Goal: Transaction & Acquisition: Purchase product/service

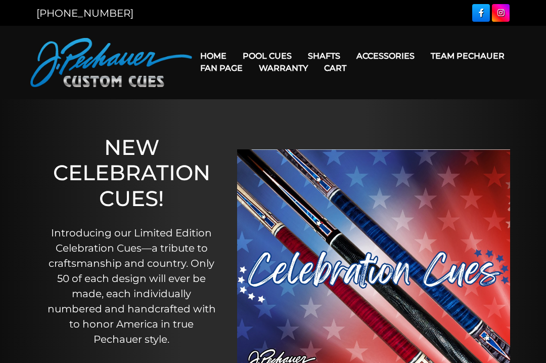
click at [441, 70] on link "Rogue 2 Carbon Fiber Shaft" at bounding box center [388, 70] width 174 height 14
click at [255, 92] on link "JP Series (T) – NEW" at bounding box center [309, 84] width 147 height 14
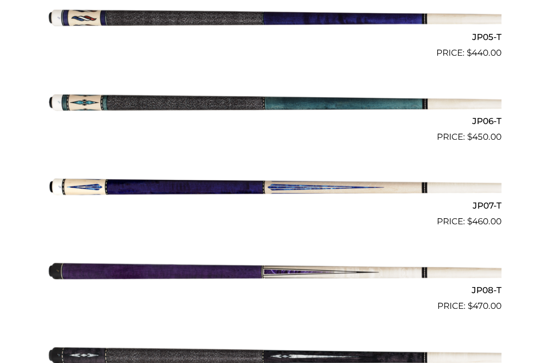
scroll to position [688, 0]
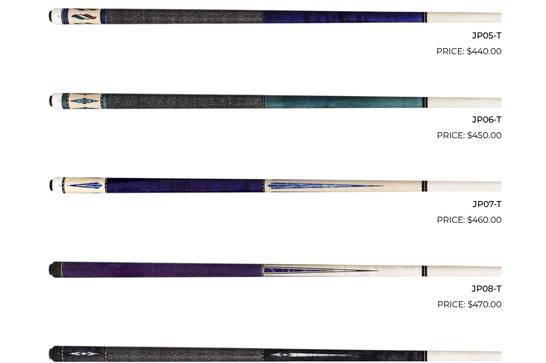
click at [126, 182] on img at bounding box center [273, 184] width 457 height 76
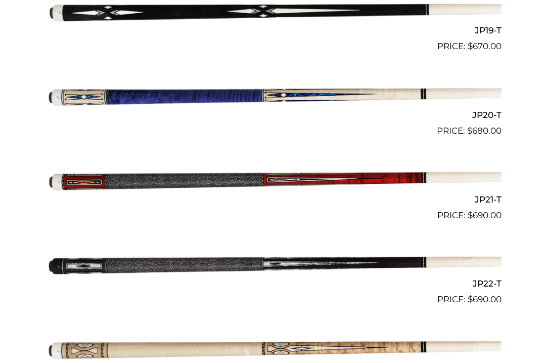
scroll to position [1873, 0]
click at [87, 174] on img at bounding box center [273, 180] width 457 height 76
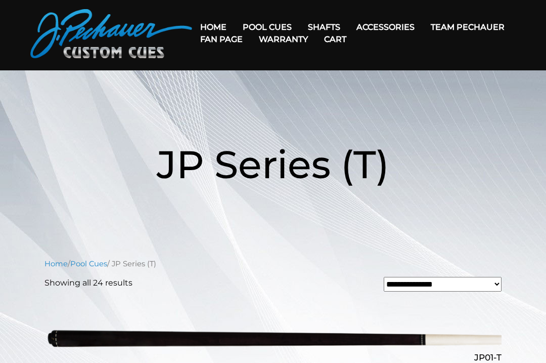
scroll to position [0, 0]
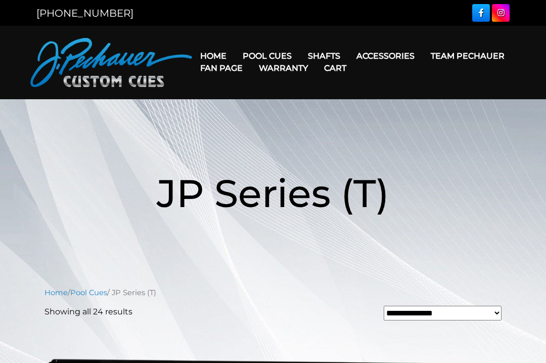
click at [251, 57] on link "Fan Page" at bounding box center [221, 68] width 59 height 26
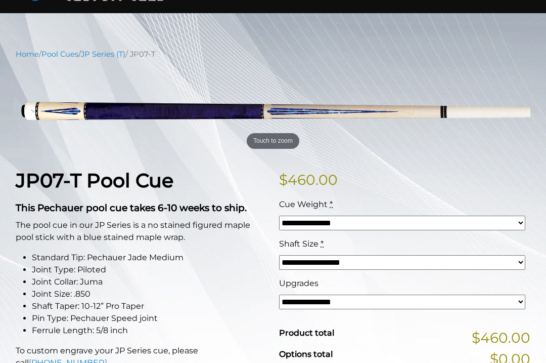
scroll to position [85, 0]
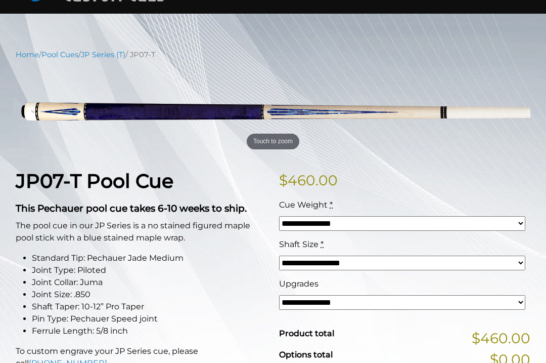
click at [480, 299] on select "**********" at bounding box center [402, 302] width 246 height 15
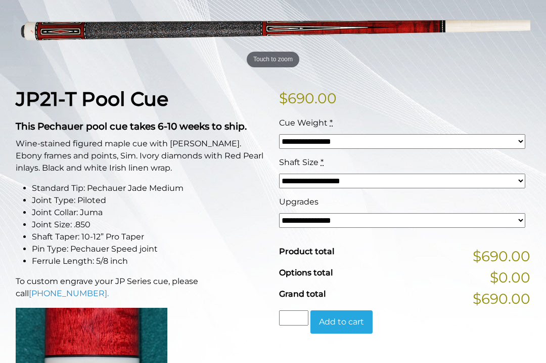
scroll to position [164, 0]
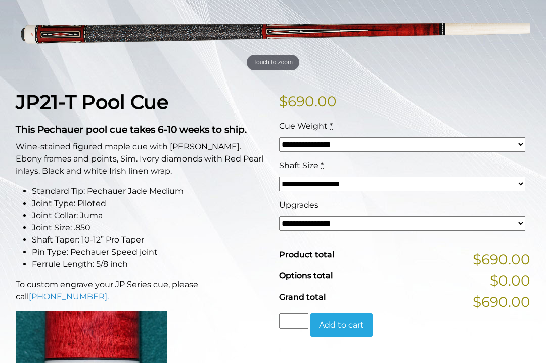
click at [507, 146] on select "**********" at bounding box center [402, 144] width 246 height 15
click at [459, 189] on select "**********" at bounding box center [402, 183] width 246 height 15
click at [378, 230] on select "**********" at bounding box center [402, 223] width 246 height 15
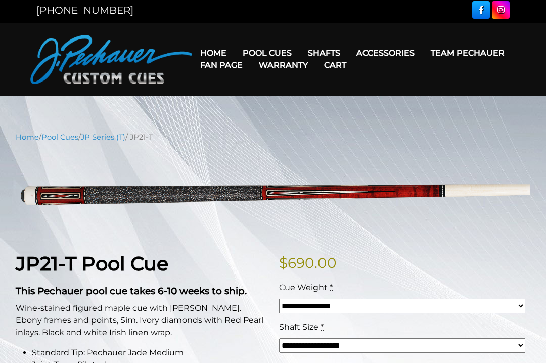
scroll to position [0, 0]
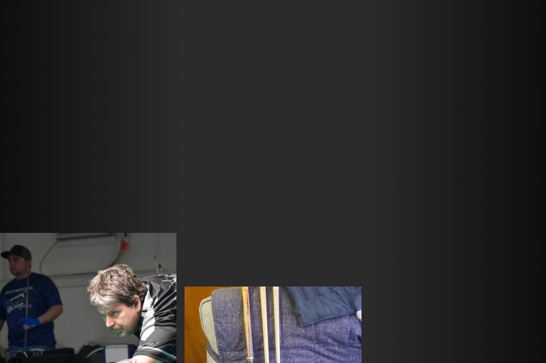
scroll to position [1262, 0]
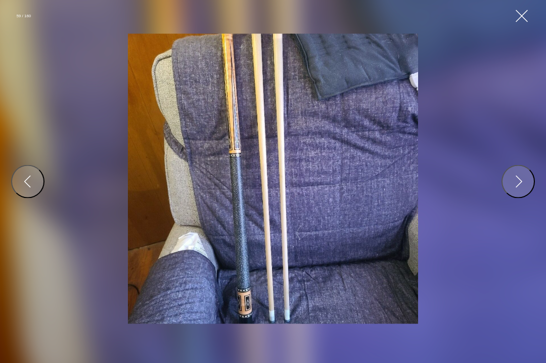
scroll to position [1262, 0]
click at [510, 17] on div "59 / 160" at bounding box center [272, 16] width 513 height 16
click at [523, 18] on button "Close Gallery" at bounding box center [522, 16] width 16 height 16
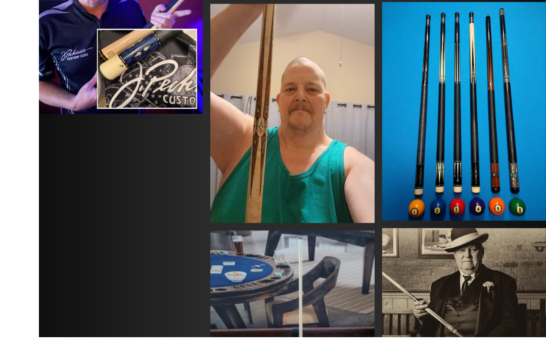
scroll to position [3341, 0]
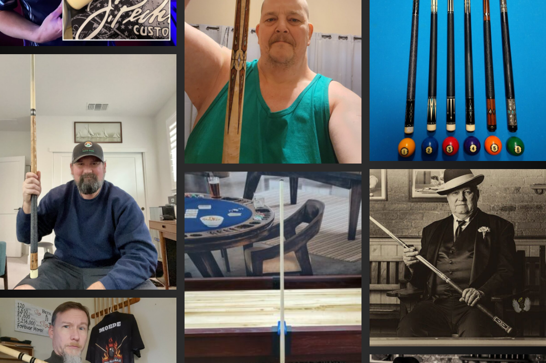
click at [73, 211] on img at bounding box center [88, 171] width 176 height 235
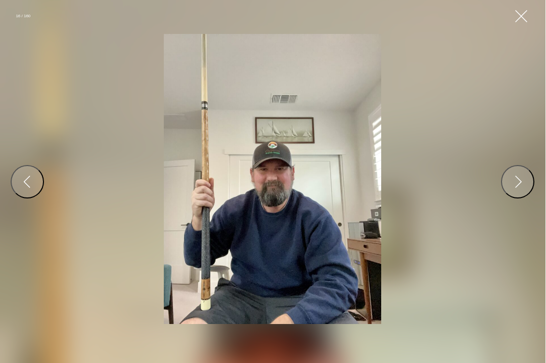
scroll to position [3335, 0]
click at [518, 12] on button "Close Gallery" at bounding box center [522, 16] width 16 height 16
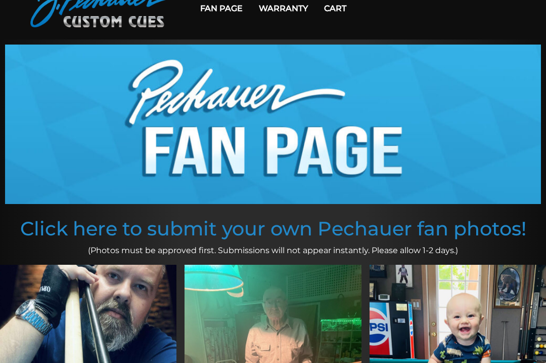
scroll to position [0, 0]
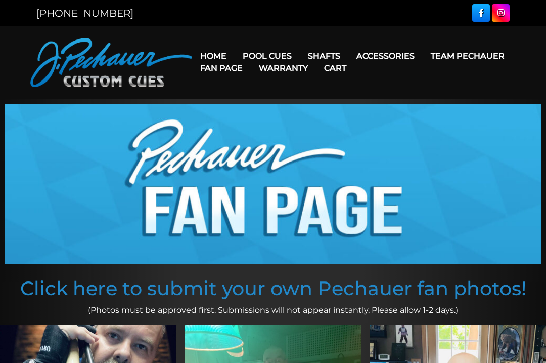
click at [356, 120] on link "Torch +" at bounding box center [388, 113] width 174 height 14
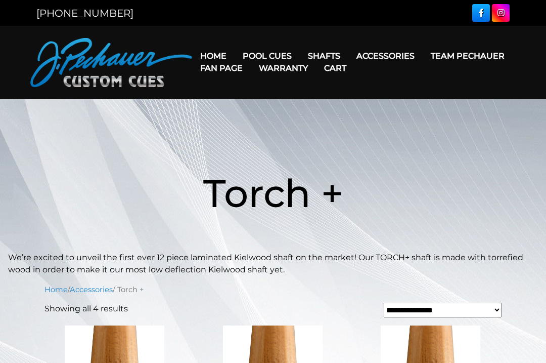
click at [375, 92] on link "Maple Shafts" at bounding box center [388, 84] width 174 height 14
click at [340, 92] on link "Maple Shafts" at bounding box center [388, 84] width 174 height 14
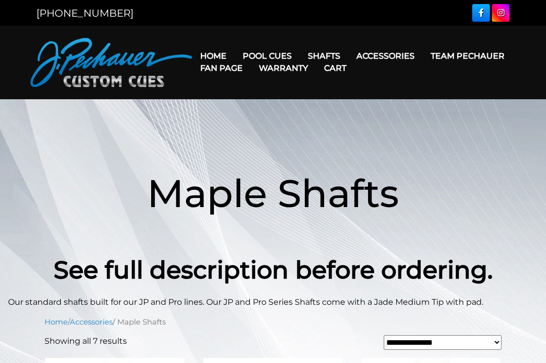
click at [423, 57] on link "Team Pechauer" at bounding box center [468, 56] width 90 height 26
click at [251, 60] on link "Fan Page" at bounding box center [221, 68] width 59 height 26
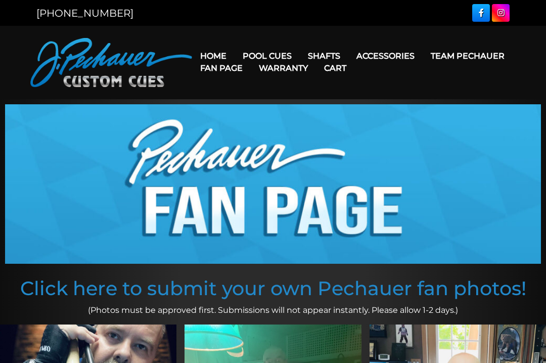
click at [504, 89] on header "MENU Home Pool Cues Celebration Cue JP Series (T) – NEW Pro Series (R) – NEW Ch…" at bounding box center [273, 62] width 546 height 73
click at [251, 55] on link "Fan Page" at bounding box center [221, 68] width 59 height 26
click at [348, 135] on link "[GEOGRAPHIC_DATA]" at bounding box center [388, 127] width 174 height 14
click at [365, 106] on link "Performance Plus Low Deflection Shafts" at bounding box center [388, 99] width 174 height 14
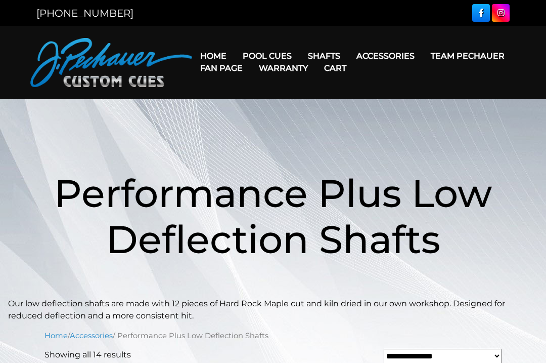
click at [317, 92] on link "JP Series (T) – NEW" at bounding box center [309, 84] width 147 height 14
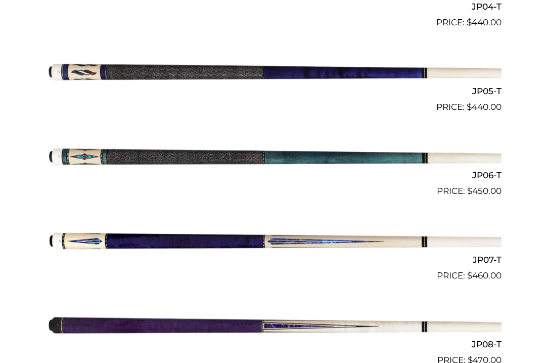
scroll to position [632, 0]
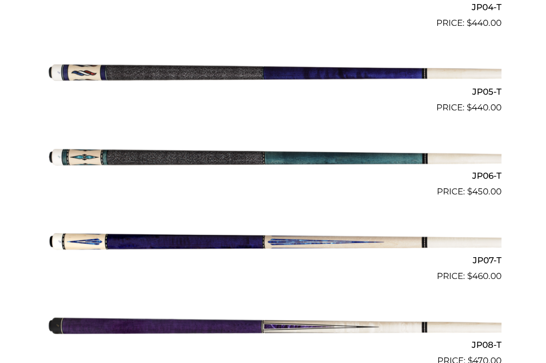
click at [344, 159] on img at bounding box center [273, 156] width 457 height 76
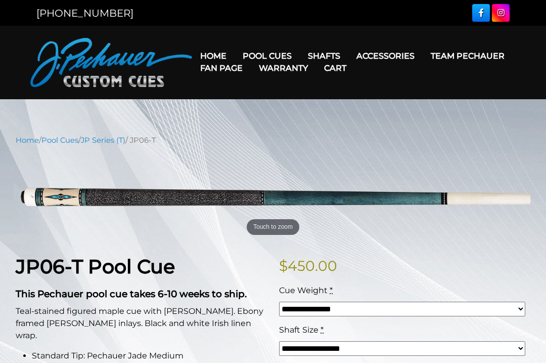
click at [373, 120] on link "Torch +" at bounding box center [388, 113] width 174 height 14
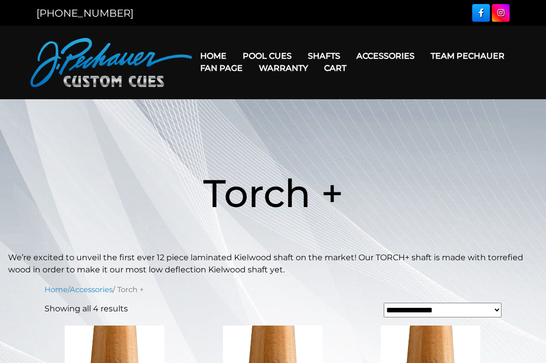
click at [251, 55] on link "Fan Page" at bounding box center [221, 68] width 59 height 26
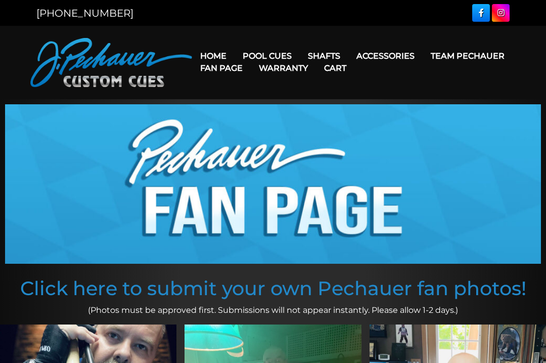
click at [251, 57] on link "Fan Page" at bounding box center [221, 68] width 59 height 26
click at [370, 87] on link "Maple Shafts" at bounding box center [388, 84] width 174 height 14
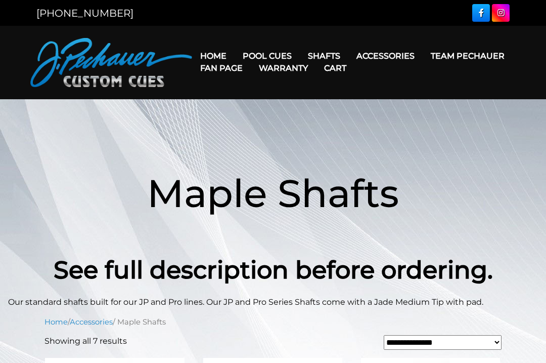
click at [379, 75] on link "Rogue 2 Carbon Fiber Shaft" at bounding box center [388, 70] width 174 height 14
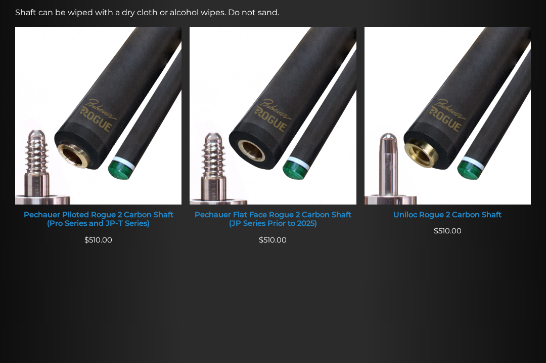
scroll to position [411, 0]
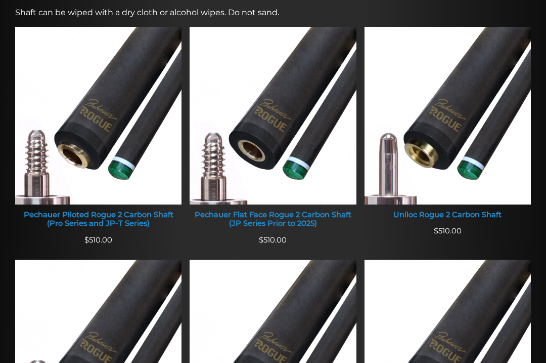
click at [49, 204] on img at bounding box center [98, 116] width 166 height 178
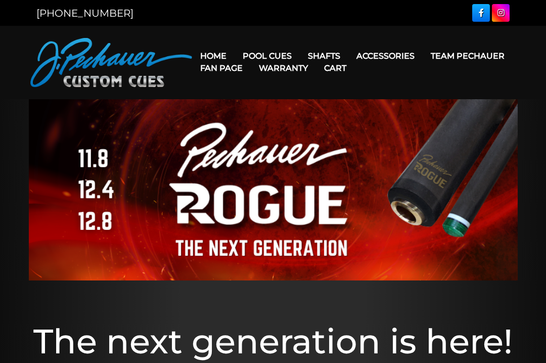
scroll to position [438, 0]
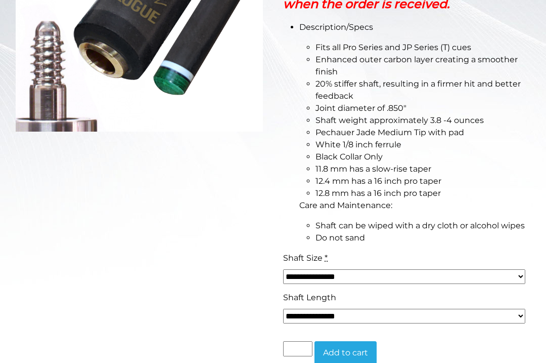
scroll to position [296, 0]
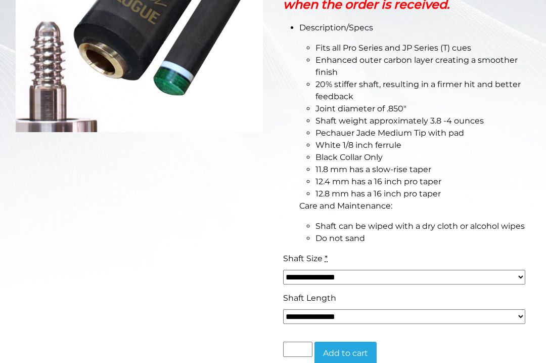
click at [507, 272] on select "**********" at bounding box center [404, 277] width 242 height 15
select select "*****"
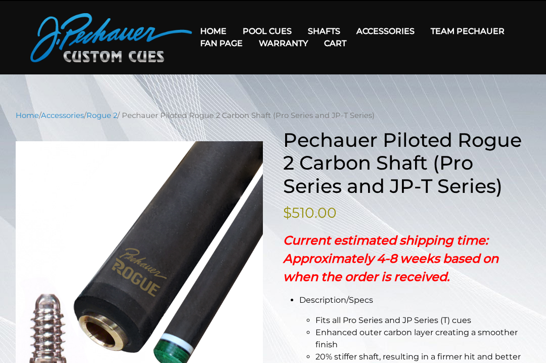
scroll to position [0, 0]
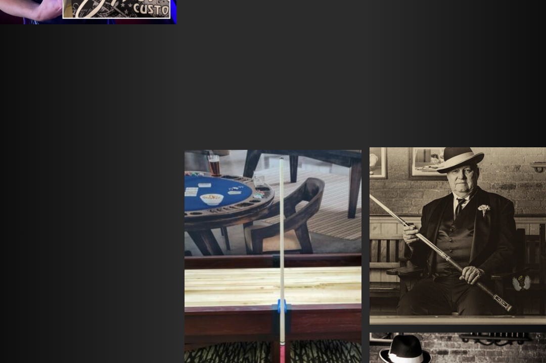
scroll to position [3363, 0]
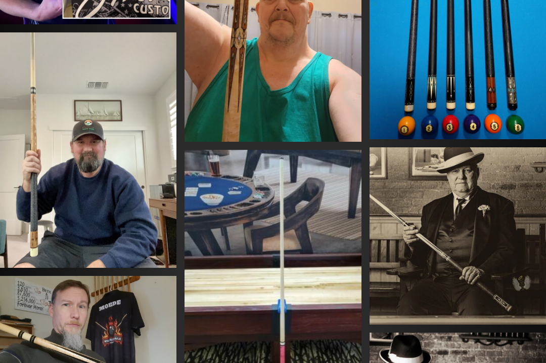
click at [65, 219] on img at bounding box center [88, 150] width 176 height 235
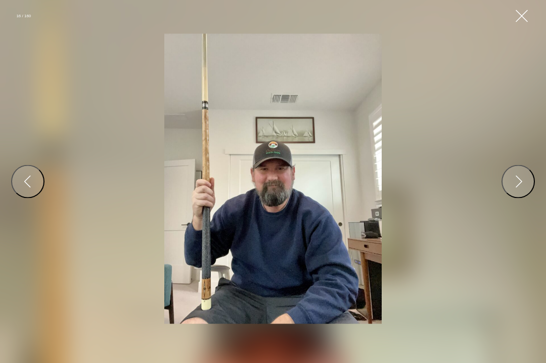
scroll to position [3363, 0]
click at [523, 17] on button "Close Gallery" at bounding box center [522, 16] width 16 height 16
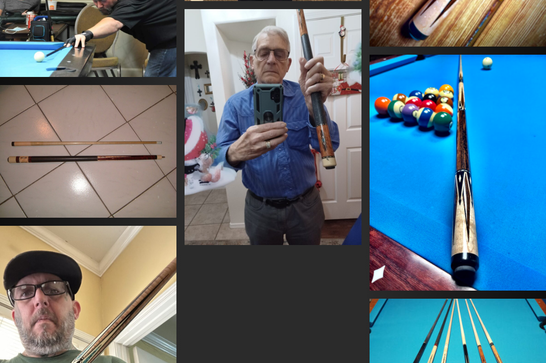
scroll to position [4069, 0]
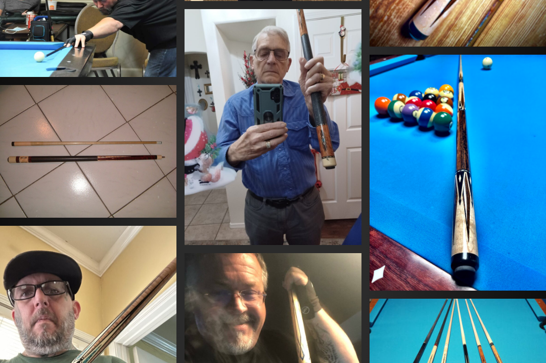
click at [44, 186] on img at bounding box center [88, 151] width 176 height 132
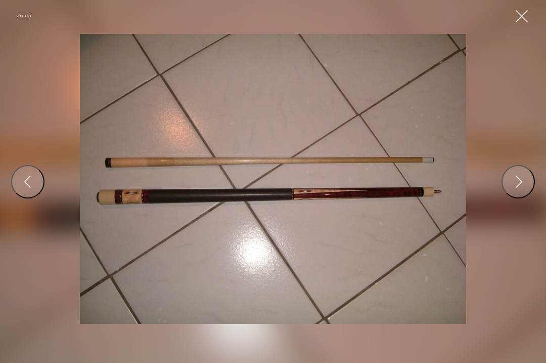
click at [518, 16] on button "Close Gallery" at bounding box center [522, 16] width 16 height 16
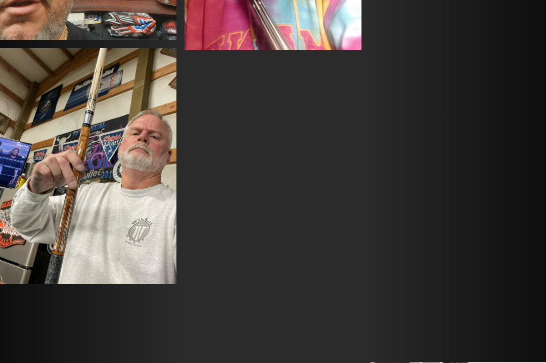
scroll to position [6693, 0]
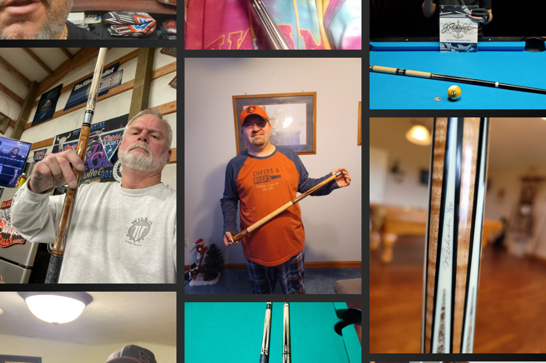
click at [40, 180] on img at bounding box center [88, 166] width 176 height 236
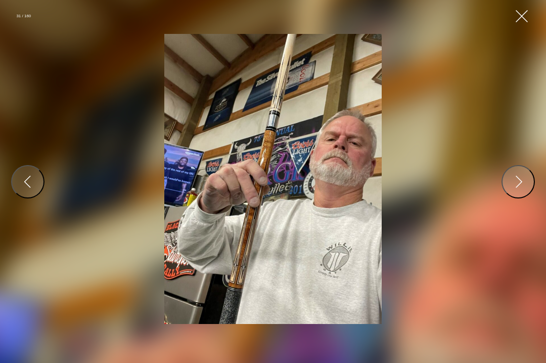
click at [521, 15] on button "Close Gallery" at bounding box center [522, 16] width 16 height 16
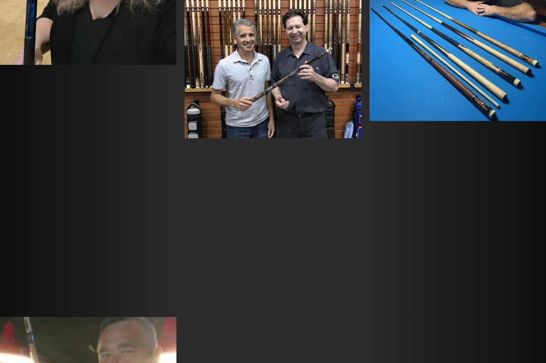
scroll to position [2510, 0]
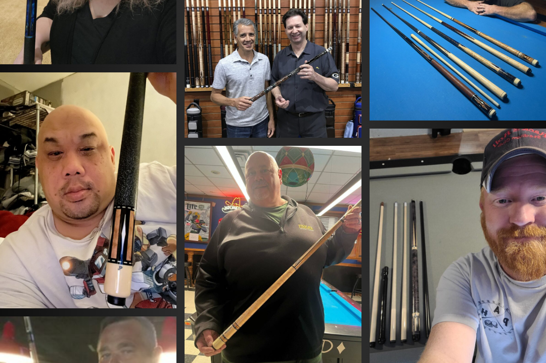
click at [48, 156] on img at bounding box center [88, 190] width 176 height 236
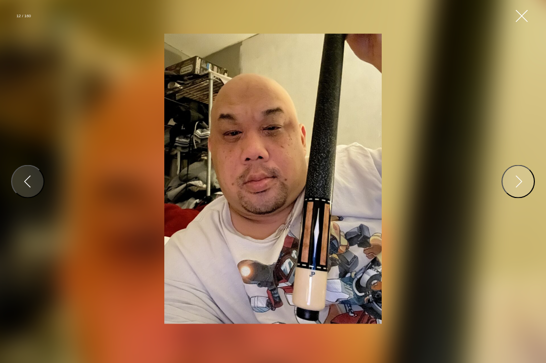
scroll to position [2432, 0]
